Goal: Task Accomplishment & Management: Manage account settings

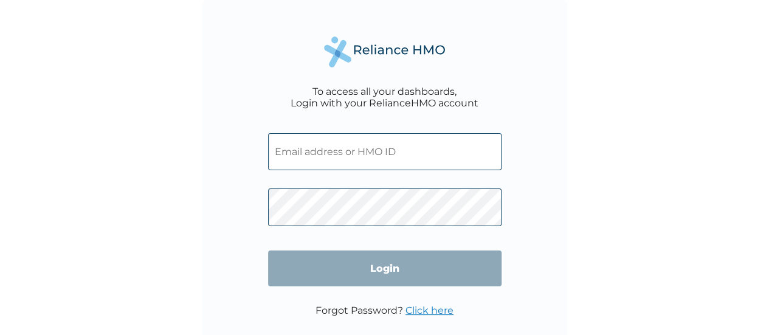
click at [426, 153] on input "text" at bounding box center [384, 151] width 233 height 37
type input "[EMAIL_ADDRESS][PERSON_NAME][DOMAIN_NAME]"
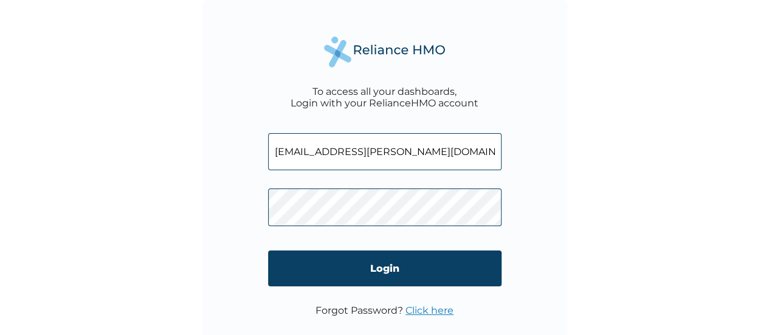
click input "Login" at bounding box center [384, 268] width 233 height 36
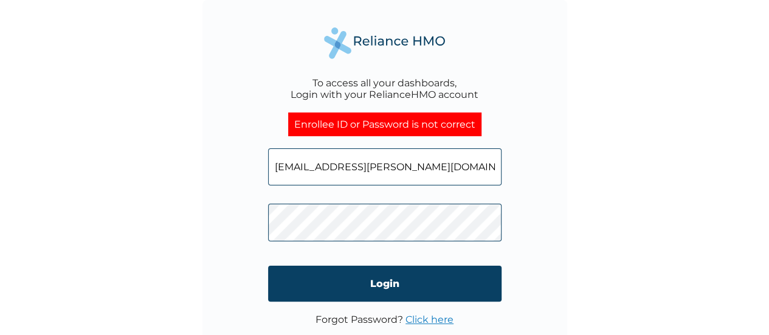
click at [187, 249] on div "To access all your dashboards, Login with your RelianceHMO account Enrollee ID …" at bounding box center [384, 167] width 769 height 335
click input "Login" at bounding box center [384, 284] width 233 height 36
click at [646, 139] on div "To access all your dashboards, Login with your RelianceHMO account Enrollee ID …" at bounding box center [384, 167] width 769 height 335
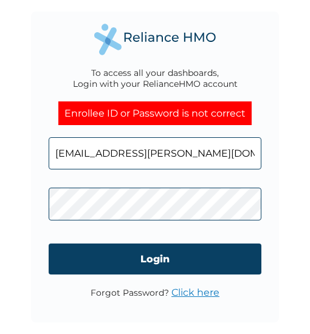
click at [0, 202] on html "To access all your dashboards, Login with your RelianceHMO account Enrollee ID …" at bounding box center [155, 167] width 310 height 334
click input "Login" at bounding box center [155, 259] width 213 height 31
click at [0, 214] on html "To access all your dashboards, Login with your RelianceHMO account Enrollee ID …" at bounding box center [155, 167] width 310 height 334
click input "Login" at bounding box center [155, 259] width 213 height 31
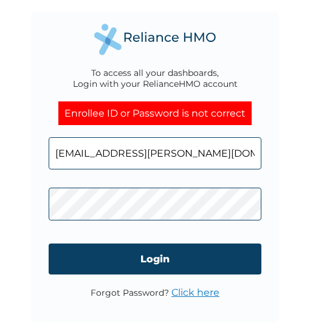
click input "Login" at bounding box center [155, 259] width 213 height 31
click at [0, 205] on html "To access all your dashboards, Login with your RelianceHMO account Enrollee ID …" at bounding box center [155, 167] width 310 height 334
click input "Login" at bounding box center [155, 259] width 213 height 31
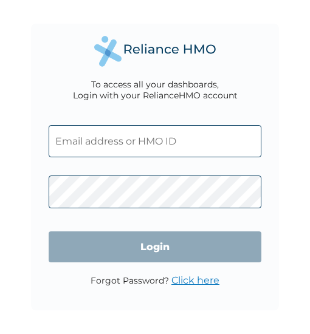
type input "[EMAIL_ADDRESS][PERSON_NAME][DOMAIN_NAME]"
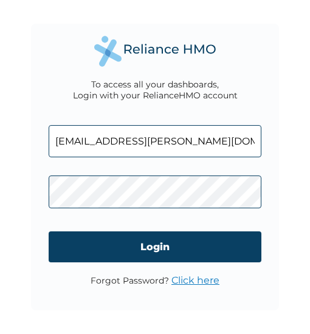
click at [283, 47] on div "To access all your dashboards, Login with your RelianceHMO account [PERSON_NAME…" at bounding box center [155, 167] width 310 height 334
